Goal: Task Accomplishment & Management: Complete application form

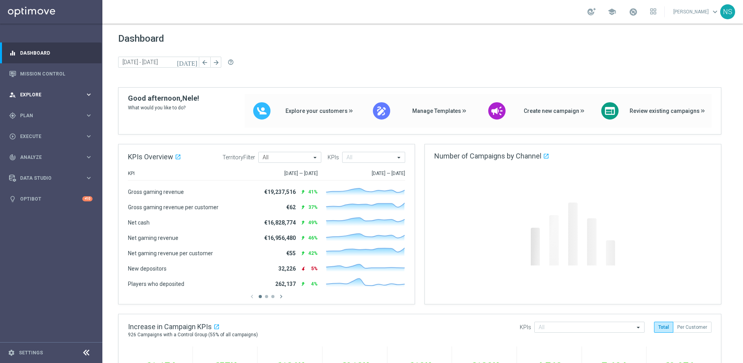
click at [36, 99] on div "person_search Explore keyboard_arrow_right" at bounding box center [51, 94] width 102 height 21
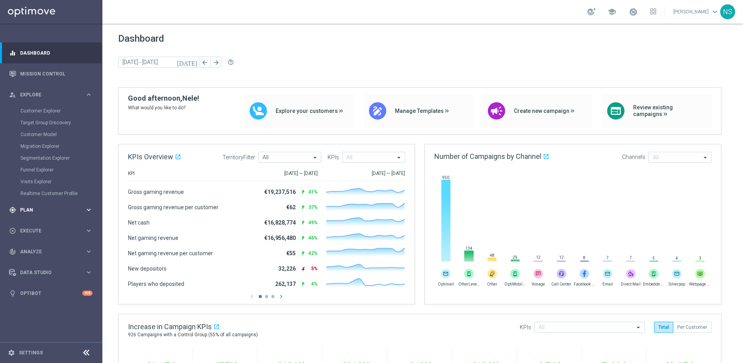
click at [34, 214] on div "gps_fixed Plan keyboard_arrow_right" at bounding box center [51, 209] width 102 height 21
click at [24, 204] on div "play_circle_outline Execute" at bounding box center [47, 207] width 76 height 7
click at [38, 151] on link "Campaign Builder" at bounding box center [50, 153] width 61 height 6
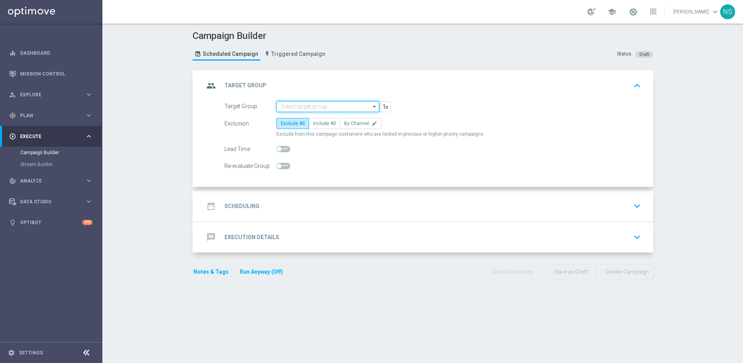
click at [302, 105] on input at bounding box center [327, 106] width 103 height 11
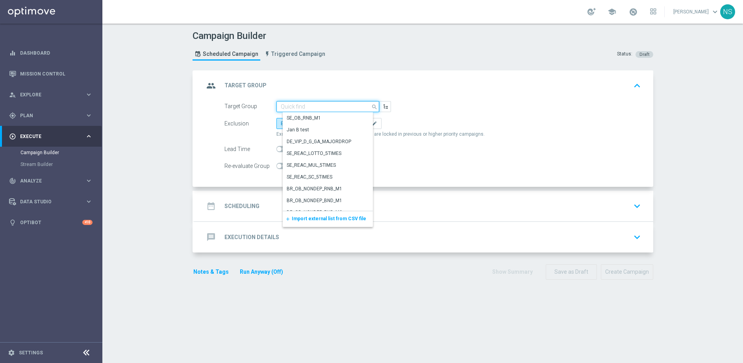
paste input "de_all_TGT_NVIP_EM_TAC_LIST_PHONE_NUMBER_UPDATE"
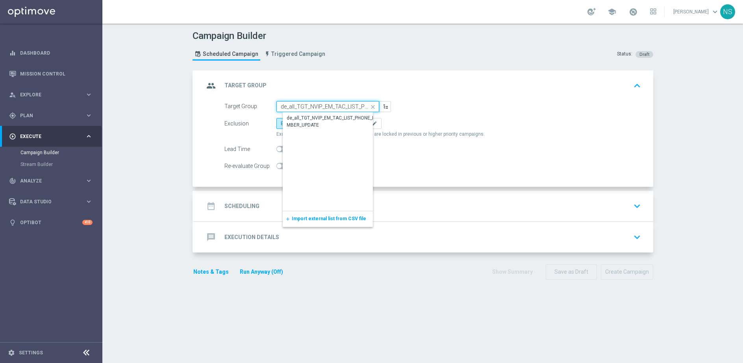
scroll to position [0, 54]
click at [302, 125] on div "de_all_TGT_NVIP_EM_TAC_LIST_PHONE_NUMBER_UPDATE" at bounding box center [333, 122] width 95 height 14
type input "de_all_TGT_NVIP_EM_TAC_LIST_PHONE_NUMBER_UPDATE"
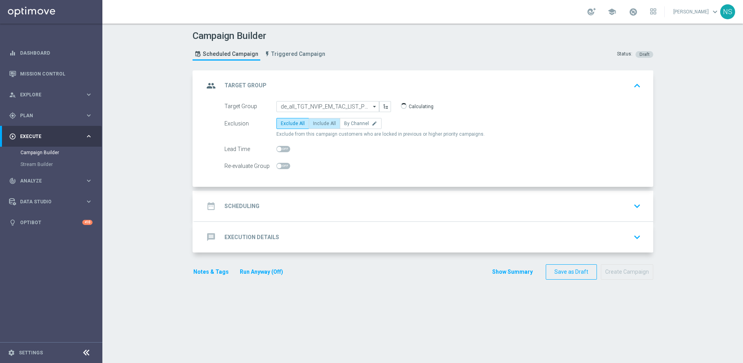
click at [313, 123] on span "Include All" at bounding box center [324, 124] width 23 height 6
click at [313, 123] on input "Include All" at bounding box center [315, 124] width 5 height 5
radio input "true"
click at [257, 209] on div "date_range Scheduling keyboard_arrow_down" at bounding box center [424, 206] width 440 height 15
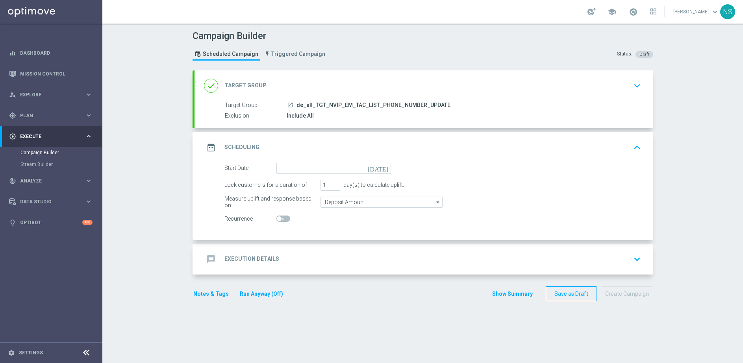
click at [302, 174] on form "Start Date today Lock customers for a duration of 1 day(s) to calculate uplift.…" at bounding box center [432, 194] width 416 height 62
click at [300, 170] on input at bounding box center [333, 168] width 115 height 11
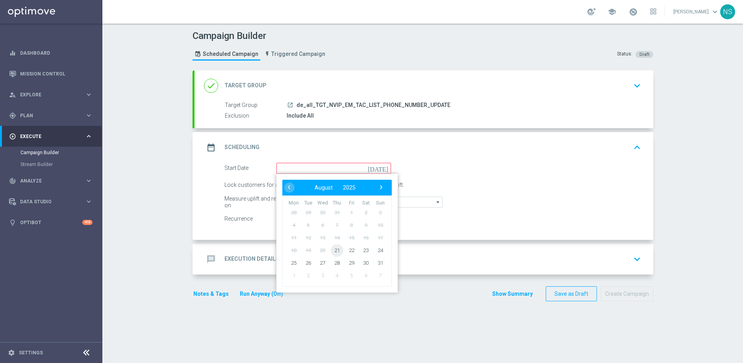
click at [336, 247] on span "21" at bounding box center [336, 250] width 13 height 13
type input "21 Aug 2025"
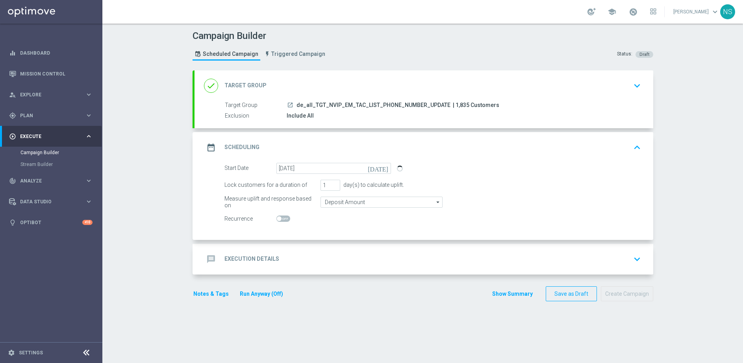
click at [336, 247] on div "message Execution Details keyboard_arrow_down" at bounding box center [423, 259] width 458 height 31
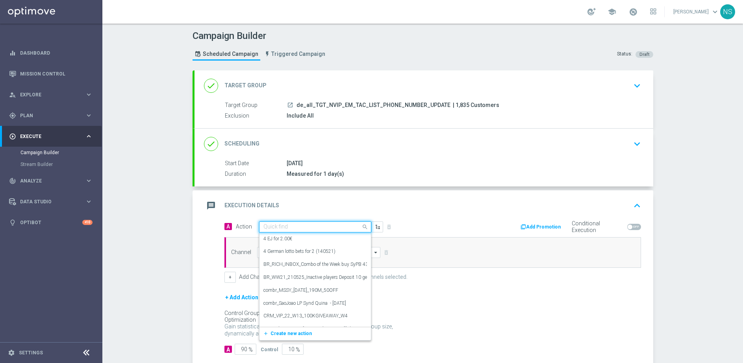
click at [299, 227] on input "text" at bounding box center [307, 227] width 88 height 7
paste input "CRM_VIP_25_UPDATE_PHONE_NUMBER"
type input "CRM_VIP_25_UPDATE_PHONE_NUMBER"
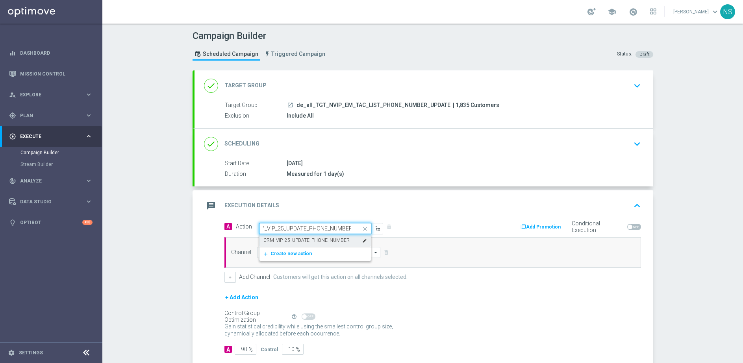
click at [299, 240] on label "CRM_VIP_25_UPDATE_PHONE_NUMBER" at bounding box center [306, 240] width 86 height 7
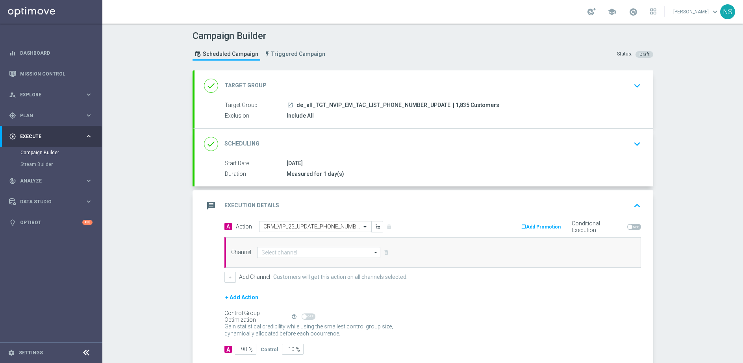
scroll to position [0, 0]
click at [299, 249] on input at bounding box center [319, 252] width 124 height 11
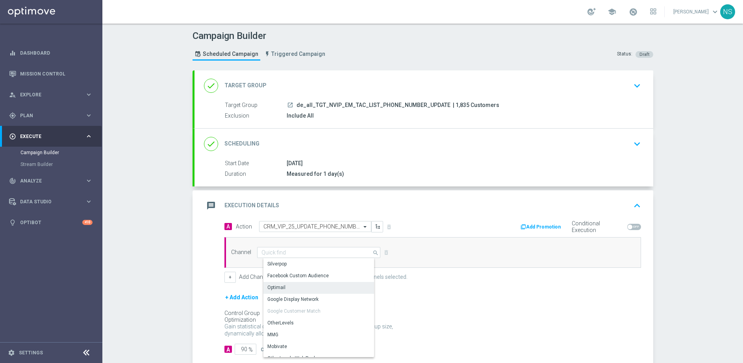
click at [295, 290] on div "Optimail" at bounding box center [321, 287] width 117 height 11
type input "Optimail"
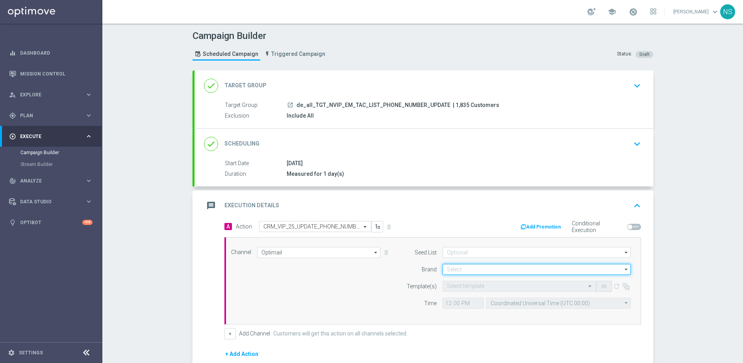
click at [455, 268] on input at bounding box center [536, 269] width 188 height 11
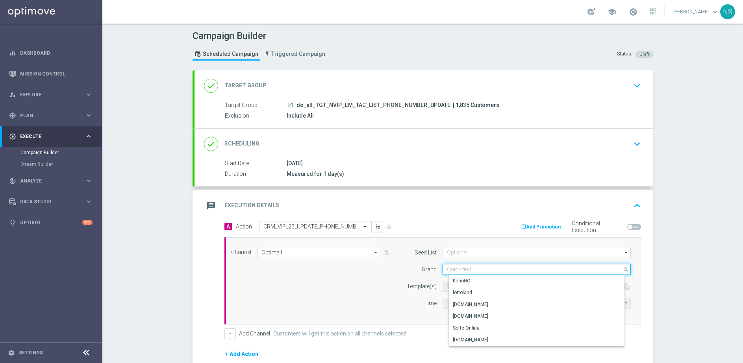
paste input "de_ALL_EMT_NVIP_EM_TAC_MIX__CRM_NVIP_25_UPDATE_PHONE_NUMBER_250818"
type input "de_ALL_EMT_NVIP_EM_TAC_MIX__CRM_NVIP_25_UPDATE_PHONE_NUMBER_250818"
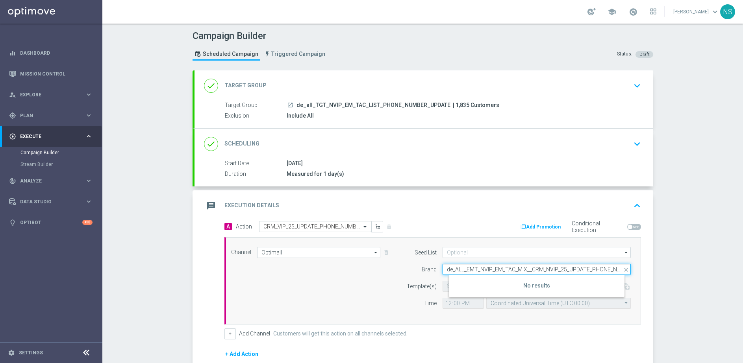
drag, startPoint x: 465, startPoint y: 270, endPoint x: 567, endPoint y: 278, distance: 101.8
click at [567, 275] on div "de_ALL_EMT_NVIP_EM_TAC_MIX__CRM_NVIP_25_UPDATE_PHONE_NUMBER_250818 close Show S…" at bounding box center [536, 269] width 188 height 11
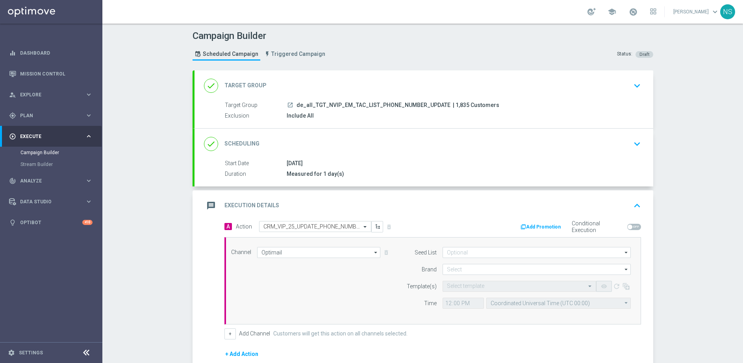
click at [436, 291] on div "Select template remove_red_eye refresh" at bounding box center [536, 286] width 200 height 11
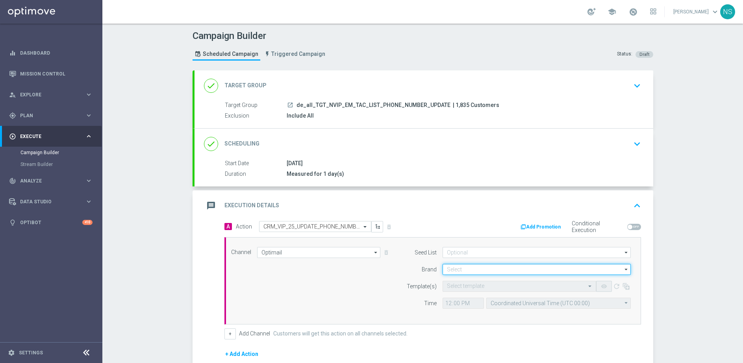
click at [451, 273] on input at bounding box center [536, 269] width 188 height 11
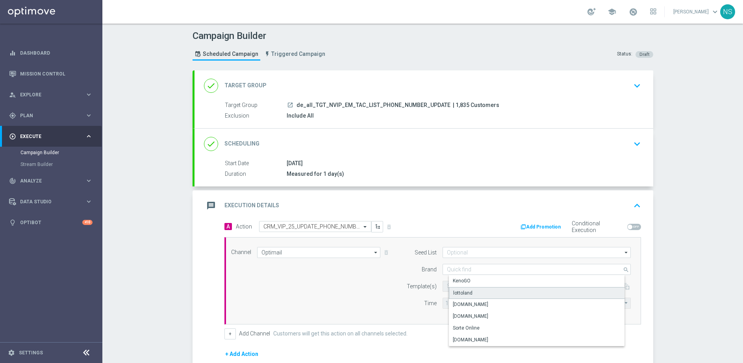
click at [453, 294] on div "lottoland" at bounding box center [462, 293] width 19 height 7
type input "lottoland"
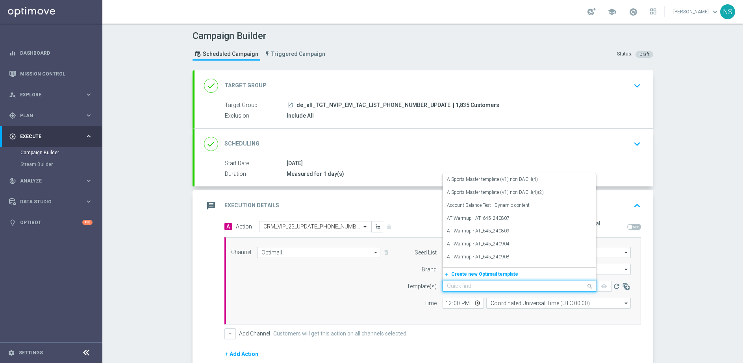
click at [453, 290] on div "Quick find" at bounding box center [518, 286] width 153 height 11
paste input "de_ALL_EMT_NVIP_EM_TAC_MIX__CRM_NVIP_25_UPDATE_PHONE_NUMBER_250818"
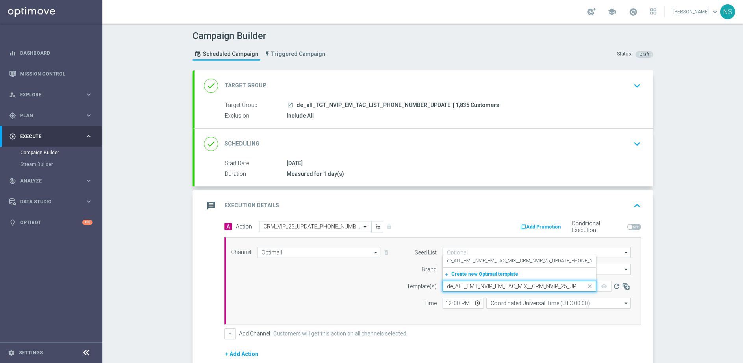
scroll to position [0, 79]
click at [456, 261] on label "de_ALL_EMT_NVIP_EM_TAC_MIX__CRM_NVIP_25_UPDATE_PHONE_NUMBER_250818" at bounding box center [537, 261] width 181 height 7
type input "de_ALL_EMT_NVIP_EM_TAC_MIX__CRM_NVIP_25_UPDATE_PHONE_NUMBER_250818"
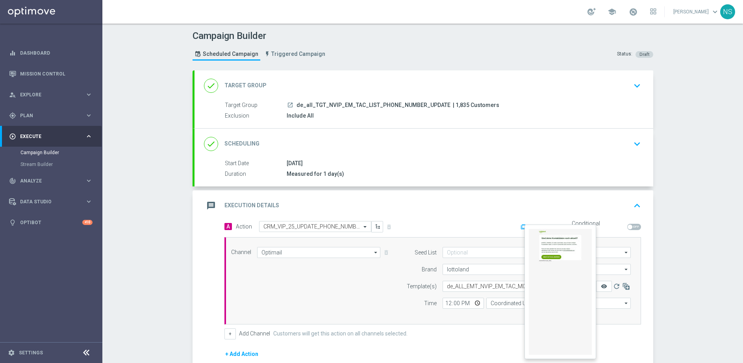
click at [602, 286] on icon "remove_red_eye" at bounding box center [603, 286] width 6 height 6
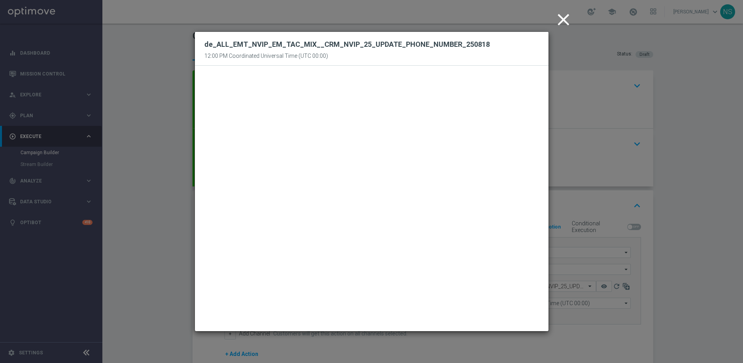
click at [562, 23] on icon "close" at bounding box center [563, 20] width 20 height 20
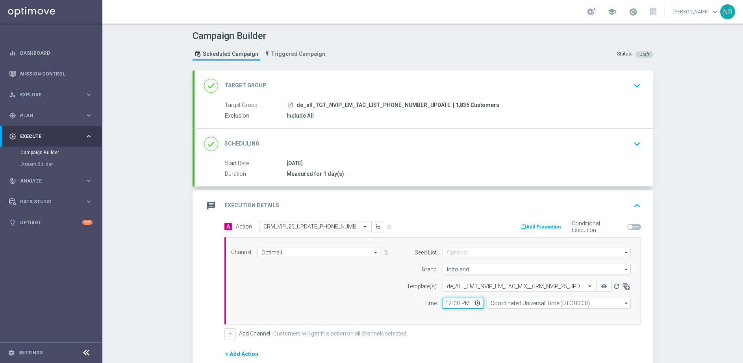
click at [446, 303] on input "12:00" at bounding box center [462, 303] width 41 height 11
type input "14:30"
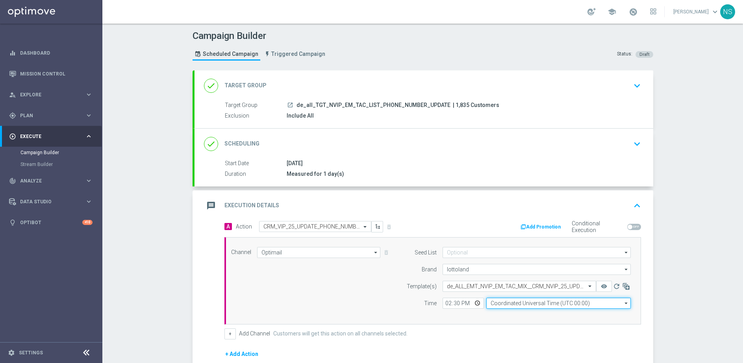
click at [539, 304] on input "Coordinated Universal Time (UTC 00:00)" at bounding box center [558, 303] width 144 height 11
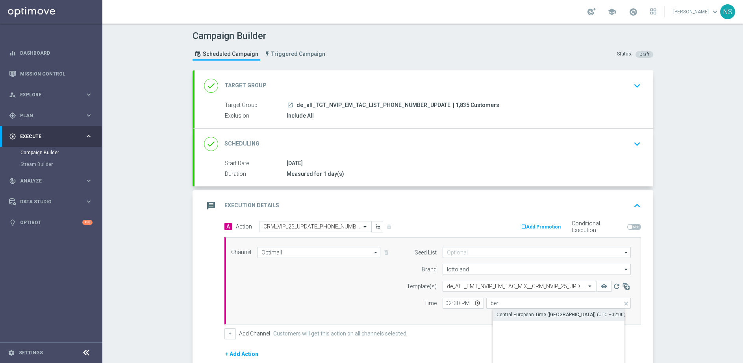
click at [535, 318] on div "Central European Time (Berlin) (UTC +02:00)" at bounding box center [560, 314] width 129 height 7
type input "Central European Time (Berlin) (UTC +02:00)"
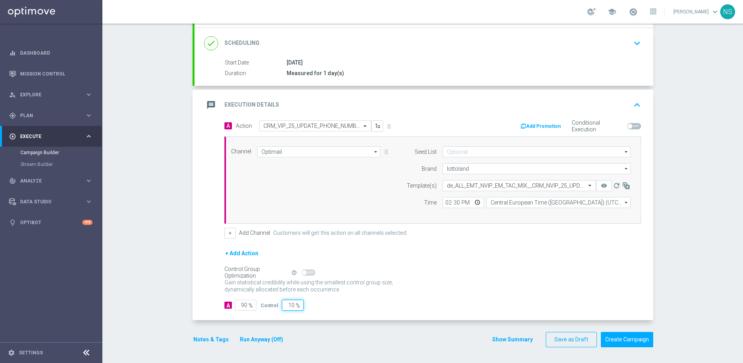
drag, startPoint x: 282, startPoint y: 303, endPoint x: 389, endPoint y: 334, distance: 111.1
click at [389, 334] on form "done Target Group keyboard_arrow_down Target Group launch de_all_TGT_NVIP_EM_TA…" at bounding box center [422, 159] width 460 height 378
type input "0"
type input "100"
type input "0"
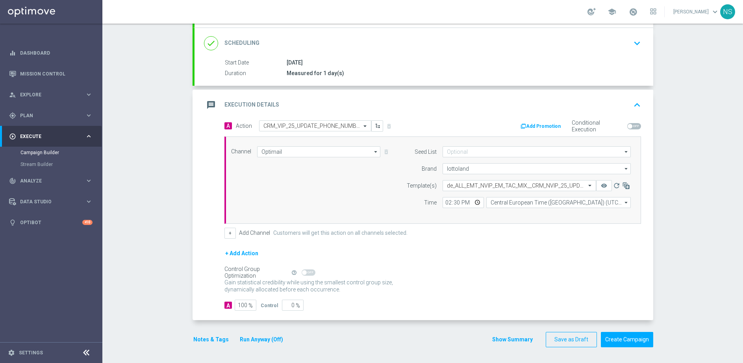
click at [210, 344] on button "Notes & Tags" at bounding box center [210, 340] width 37 height 10
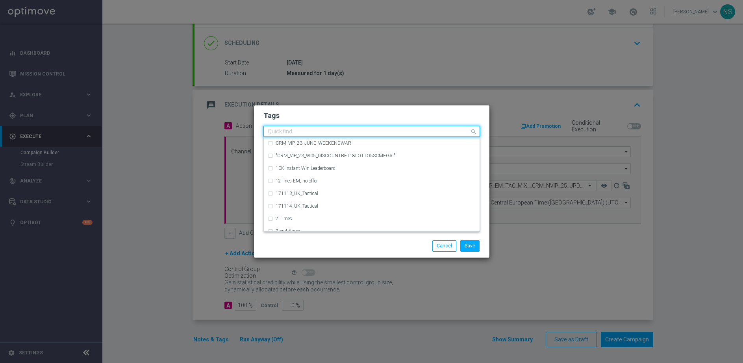
click at [279, 131] on input "text" at bounding box center [369, 132] width 202 height 7
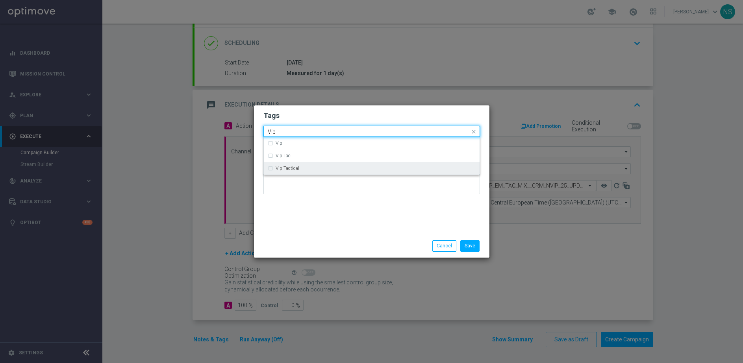
click at [276, 173] on div "Vip Tactical" at bounding box center [372, 168] width 208 height 13
type input "Vip"
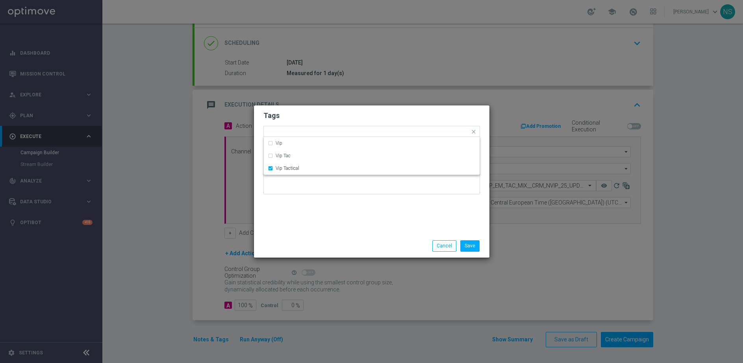
click at [469, 256] on div "Save Cancel" at bounding box center [371, 246] width 235 height 23
click at [469, 246] on button "Save" at bounding box center [469, 245] width 19 height 11
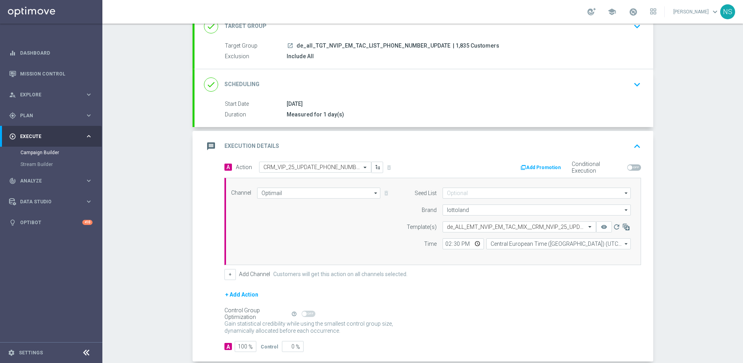
scroll to position [60, 0]
click at [456, 44] on span "| 1,835 Customers" at bounding box center [476, 45] width 46 height 7
copy span "1,835"
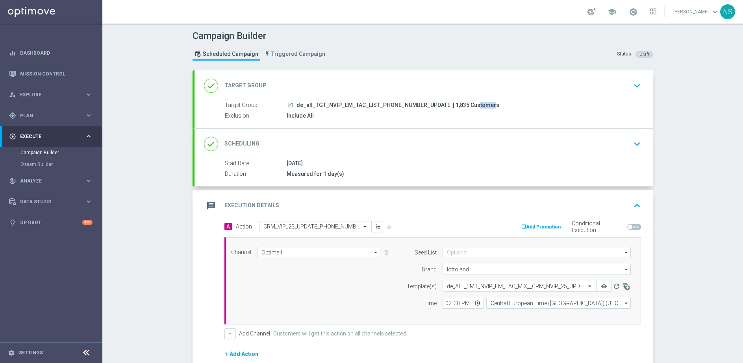
scroll to position [101, 0]
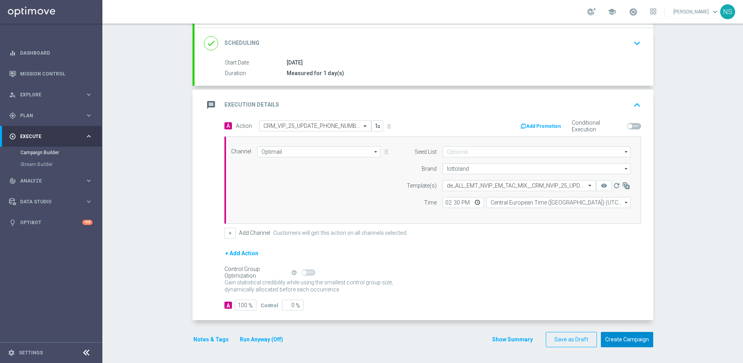
click at [618, 340] on button "Create Campaign" at bounding box center [626, 339] width 52 height 15
